Goal: Transaction & Acquisition: Purchase product/service

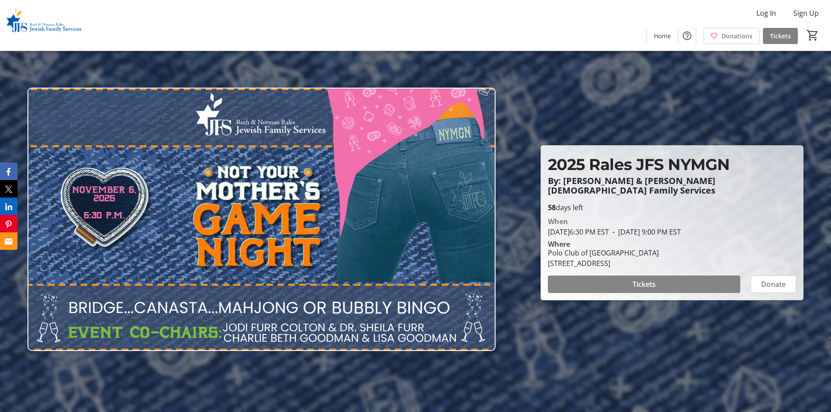
click at [603, 283] on span at bounding box center [644, 284] width 192 height 21
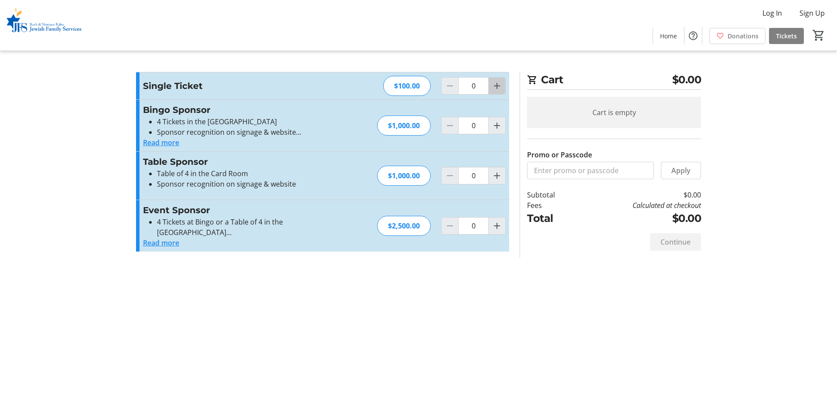
click at [496, 89] on mat-icon "Increment by one" at bounding box center [497, 86] width 10 height 10
type input "1"
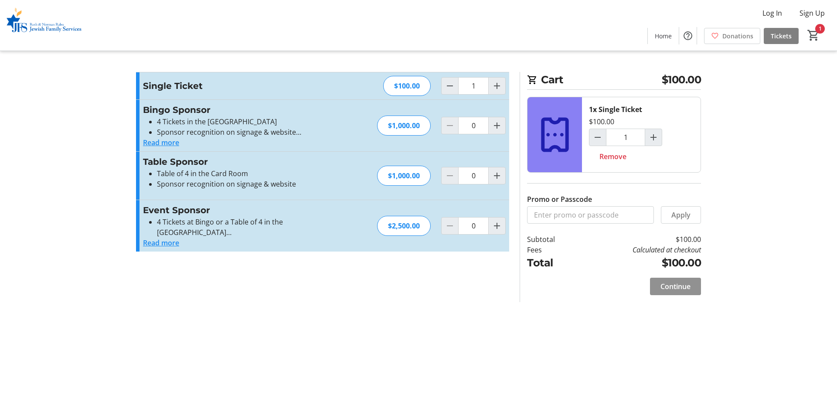
click at [677, 290] on span "Continue" at bounding box center [676, 286] width 30 height 10
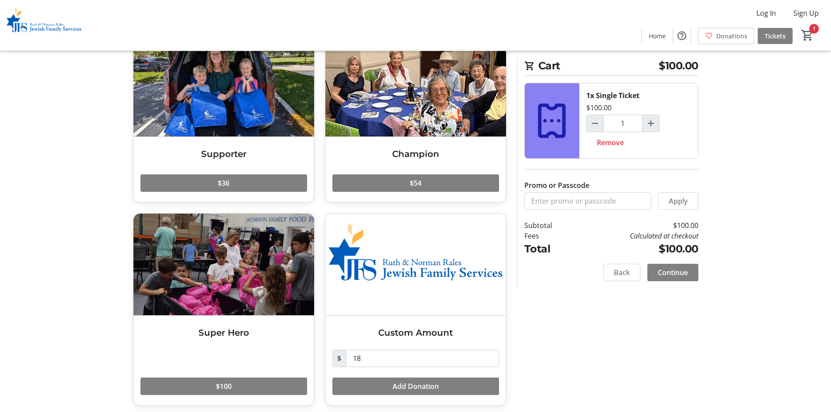
scroll to position [68, 0]
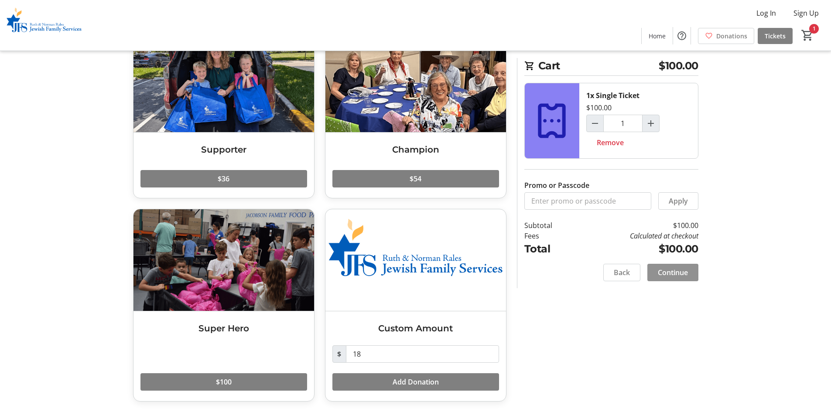
click at [680, 267] on span at bounding box center [672, 272] width 51 height 21
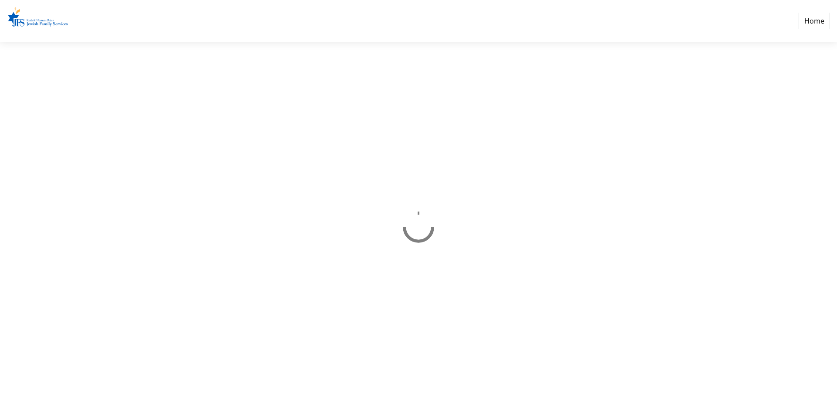
select select "US"
